Goal: Information Seeking & Learning: Learn about a topic

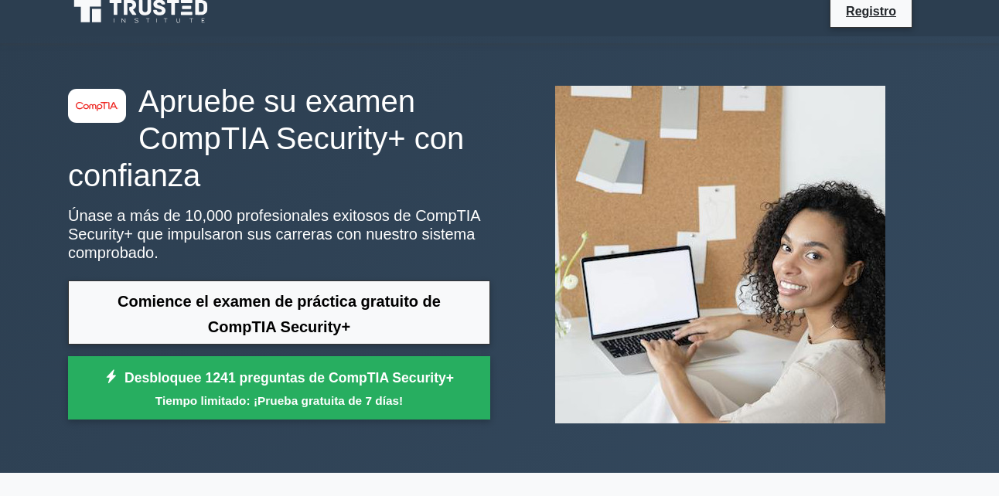
scroll to position [48, 0]
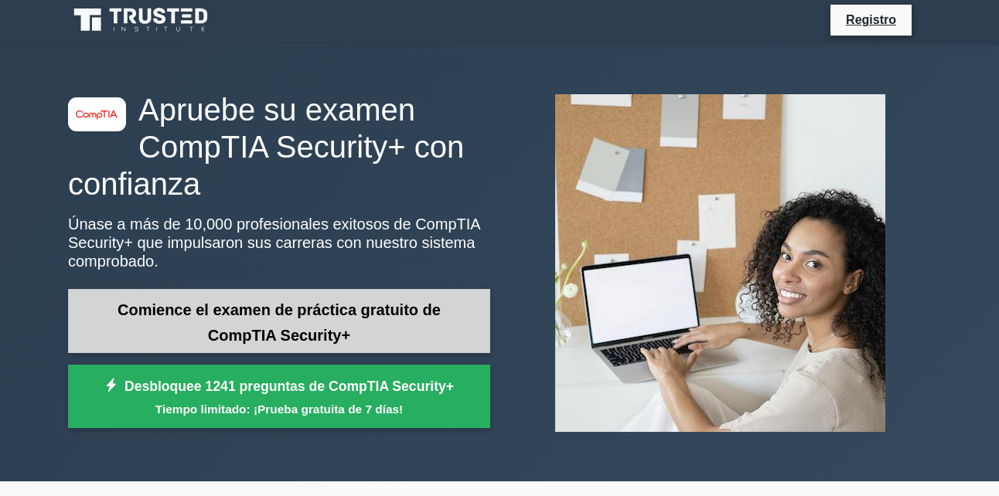
click at [419, 328] on link "Comience el examen de práctica gratuito de CompTIA Security+" at bounding box center [279, 321] width 422 height 64
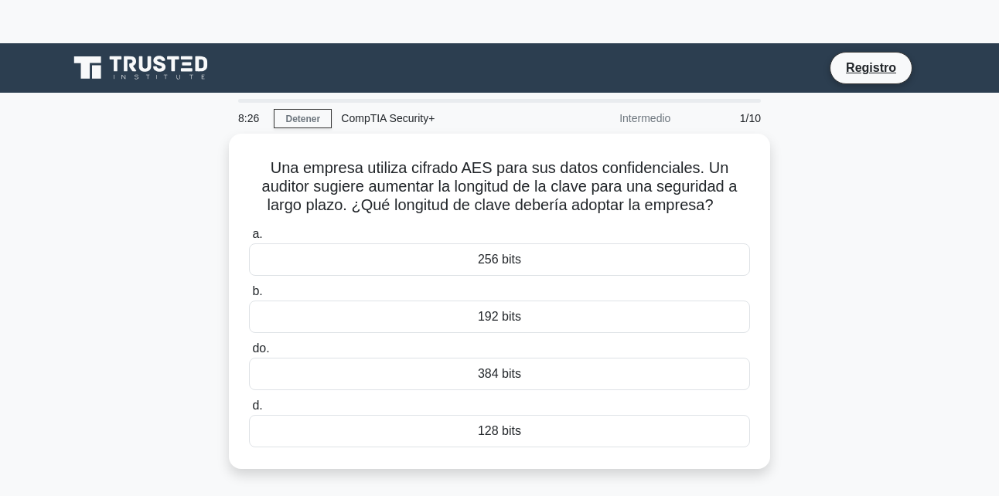
click at [961, 263] on main "8:26 Detener CompTIA Security+ Intermedio 1/10 Una empresa utiliza cifrado AES …" at bounding box center [499, 486] width 999 height 786
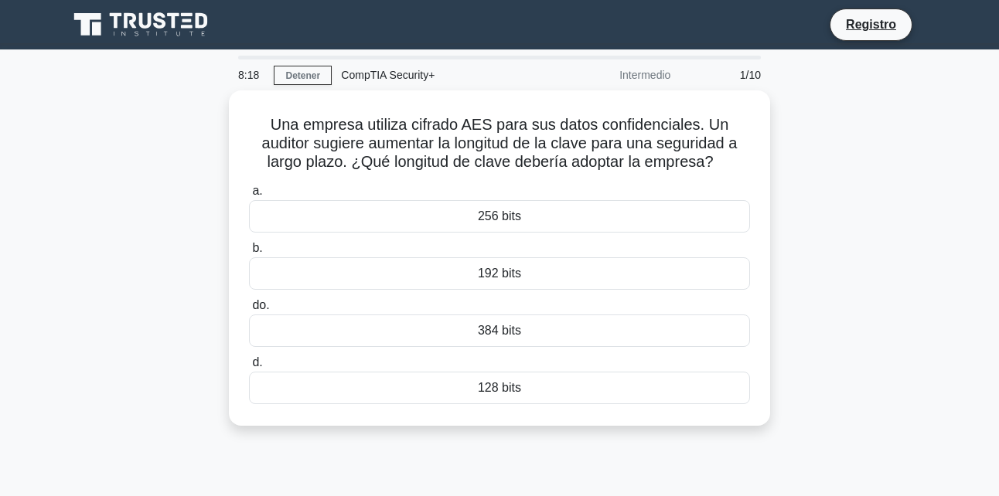
scroll to position [48, 0]
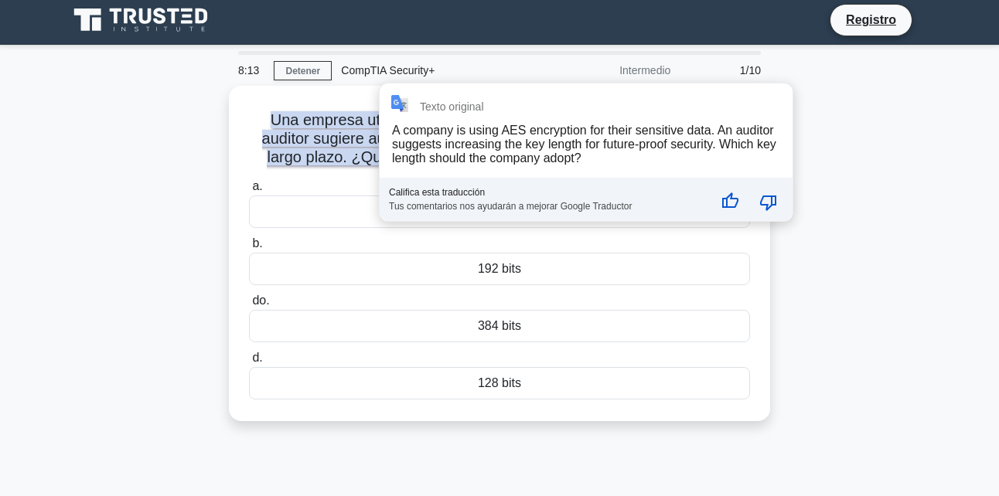
click at [185, 121] on div "Una empresa utiliza cifrado AES para sus datos confidenciales. Un auditor sugie…" at bounding box center [500, 263] width 882 height 354
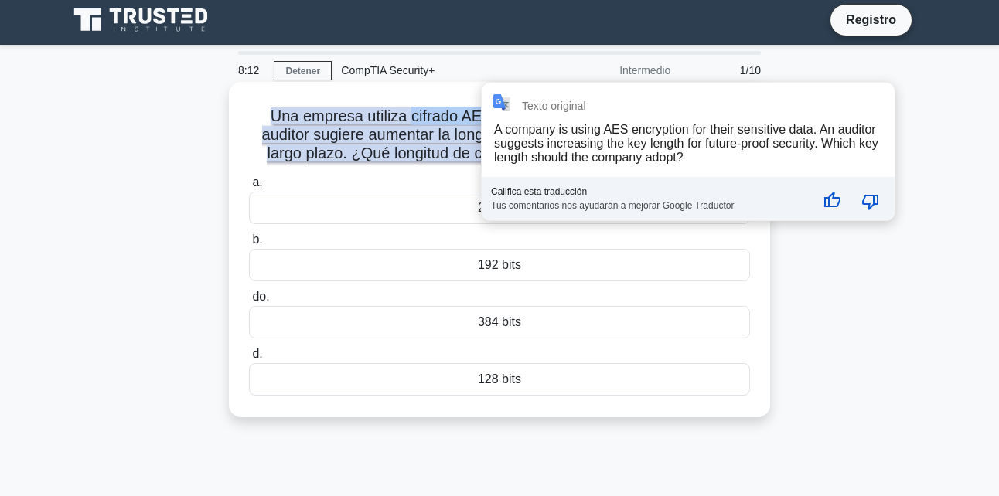
drag, startPoint x: 393, startPoint y: 117, endPoint x: 464, endPoint y: 118, distance: 71.1
click at [464, 118] on font "Una empresa utiliza cifrado AES para sus datos confidenciales. Un auditor sugie…" at bounding box center [500, 134] width 476 height 54
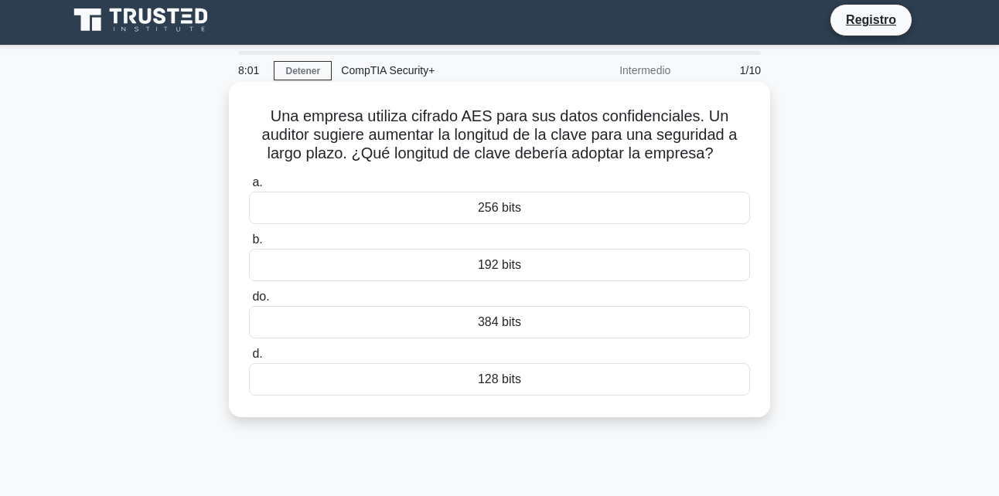
click at [268, 185] on label "a. 256 bits" at bounding box center [499, 198] width 501 height 51
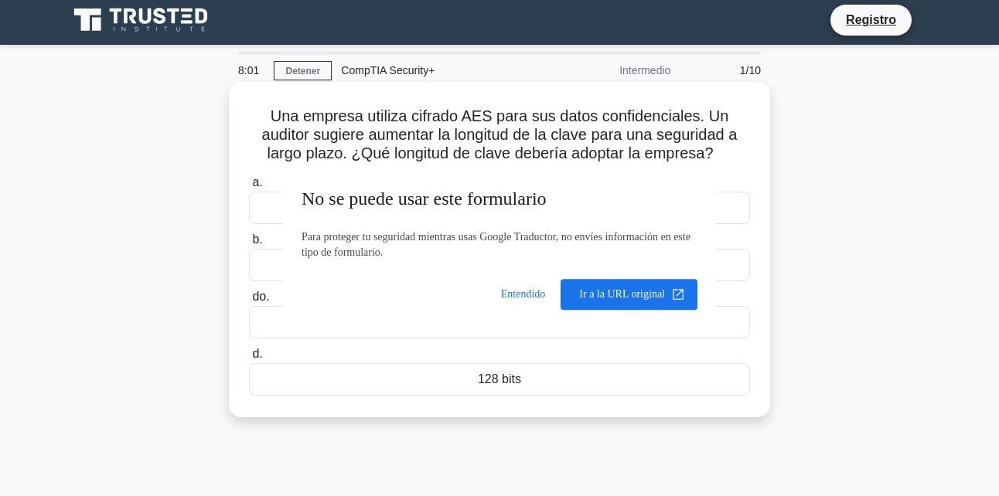
click at [249, 185] on input "a. 256 bits" at bounding box center [249, 183] width 0 height 10
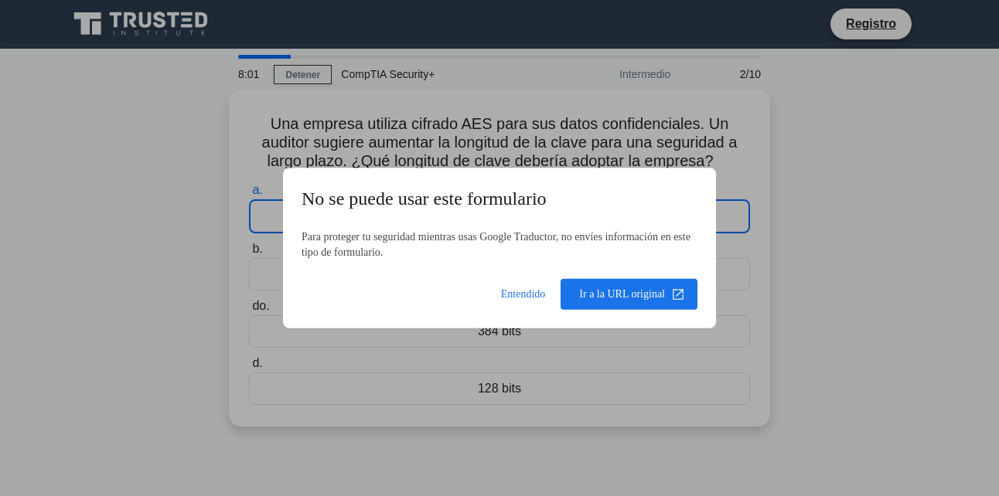
scroll to position [43, 0]
click at [629, 303] on span at bounding box center [629, 294] width 137 height 37
